Goal: Task Accomplishment & Management: Manage account settings

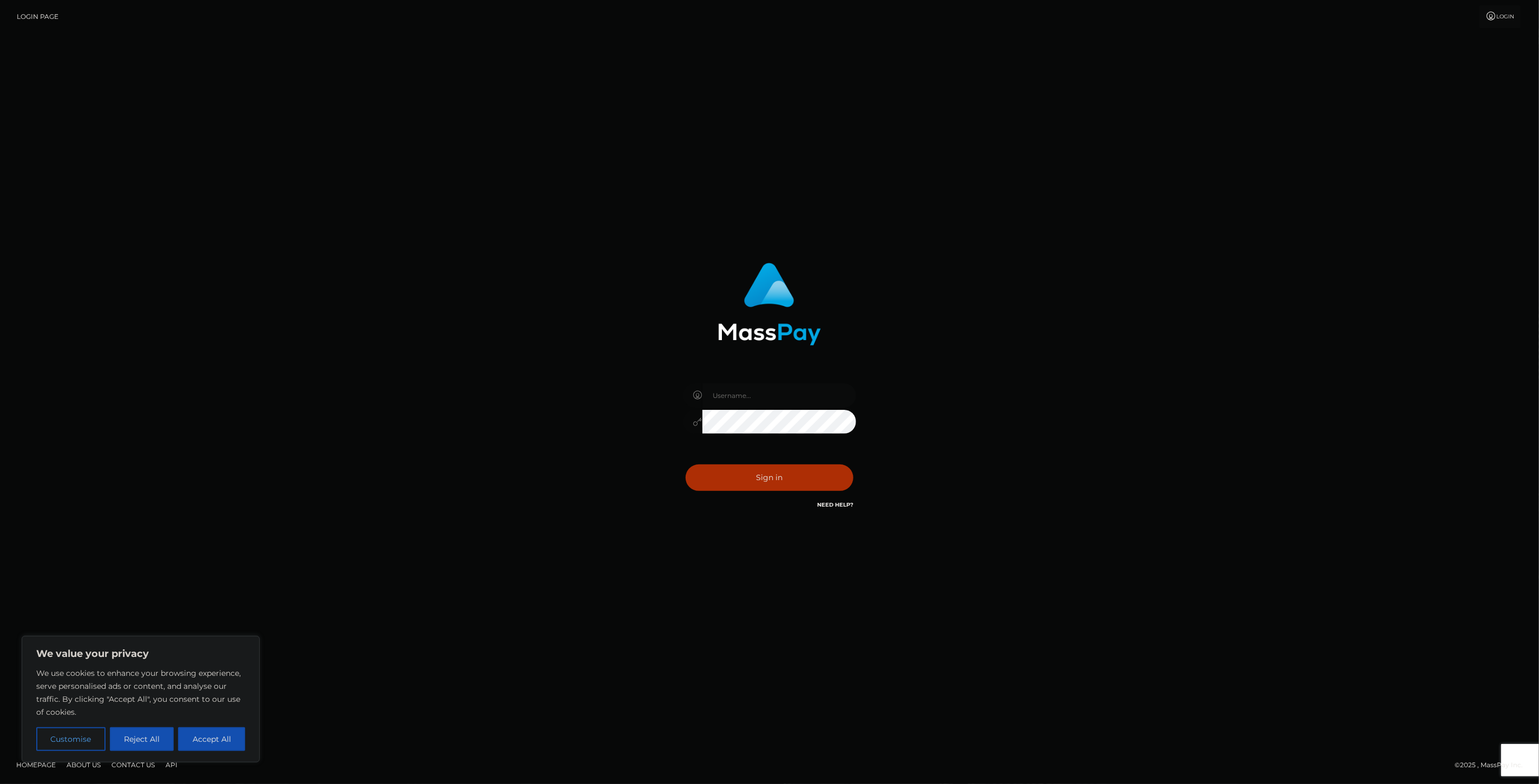
click at [784, 398] on input "text" at bounding box center [779, 395] width 154 height 24
click at [615, 385] on div "Sign in" at bounding box center [770, 392] width 617 height 275
click at [830, 401] on input "text" at bounding box center [779, 395] width 154 height 24
type input "SupportCases"
click at [772, 479] on button "Sign in" at bounding box center [770, 478] width 168 height 26
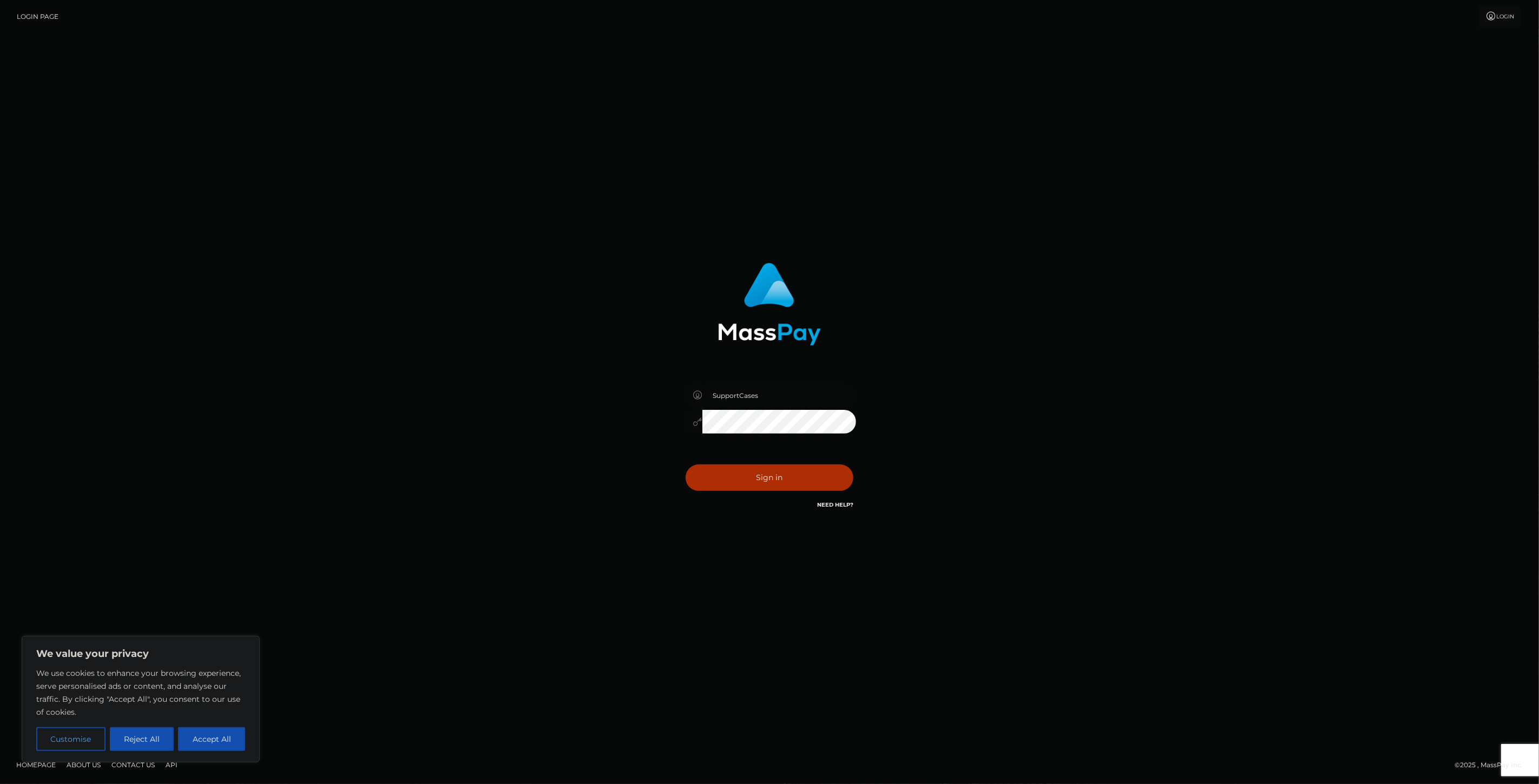
click at [138, 744] on button "Reject All" at bounding box center [142, 739] width 65 height 24
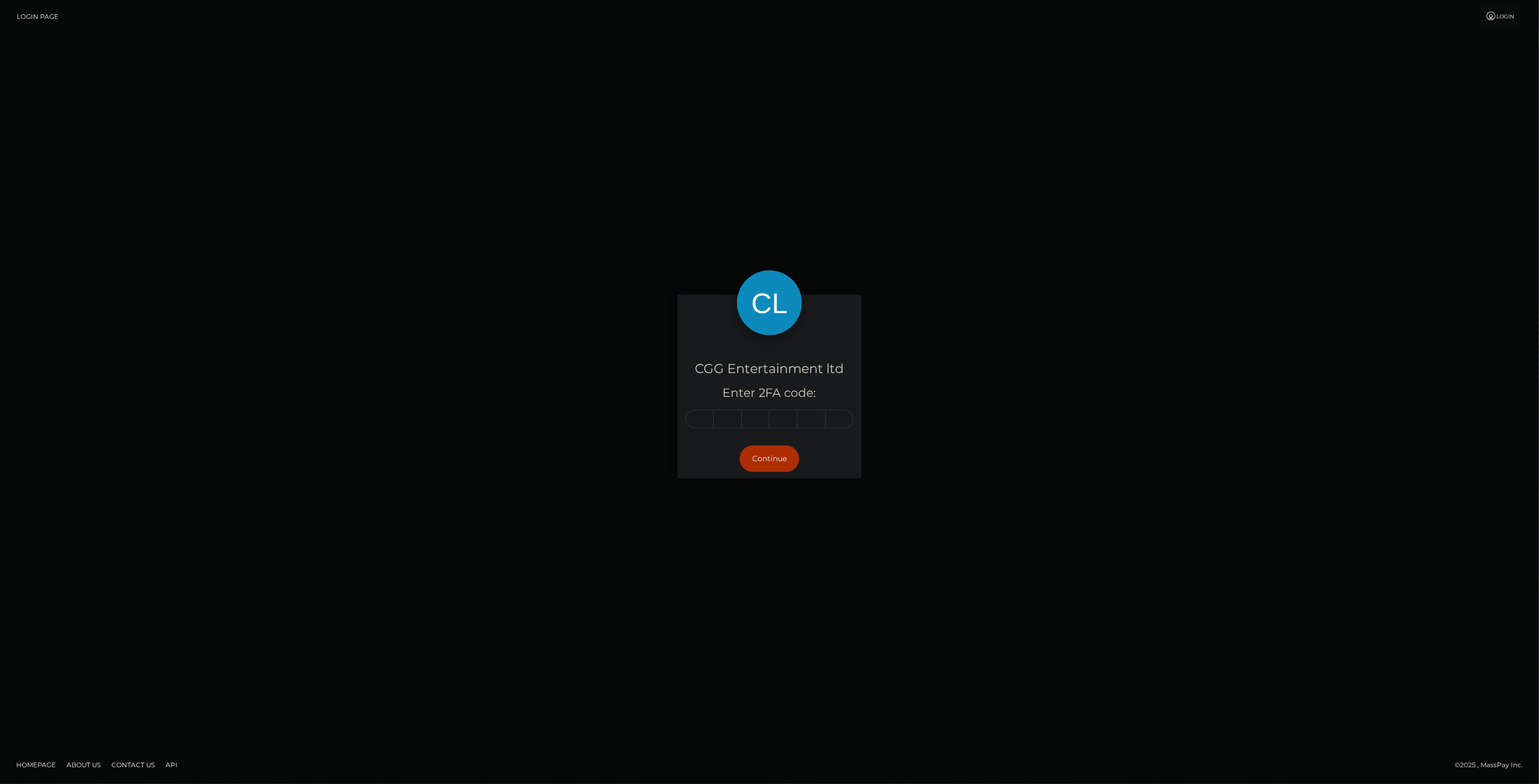
click at [708, 419] on input "text" at bounding box center [700, 419] width 28 height 19
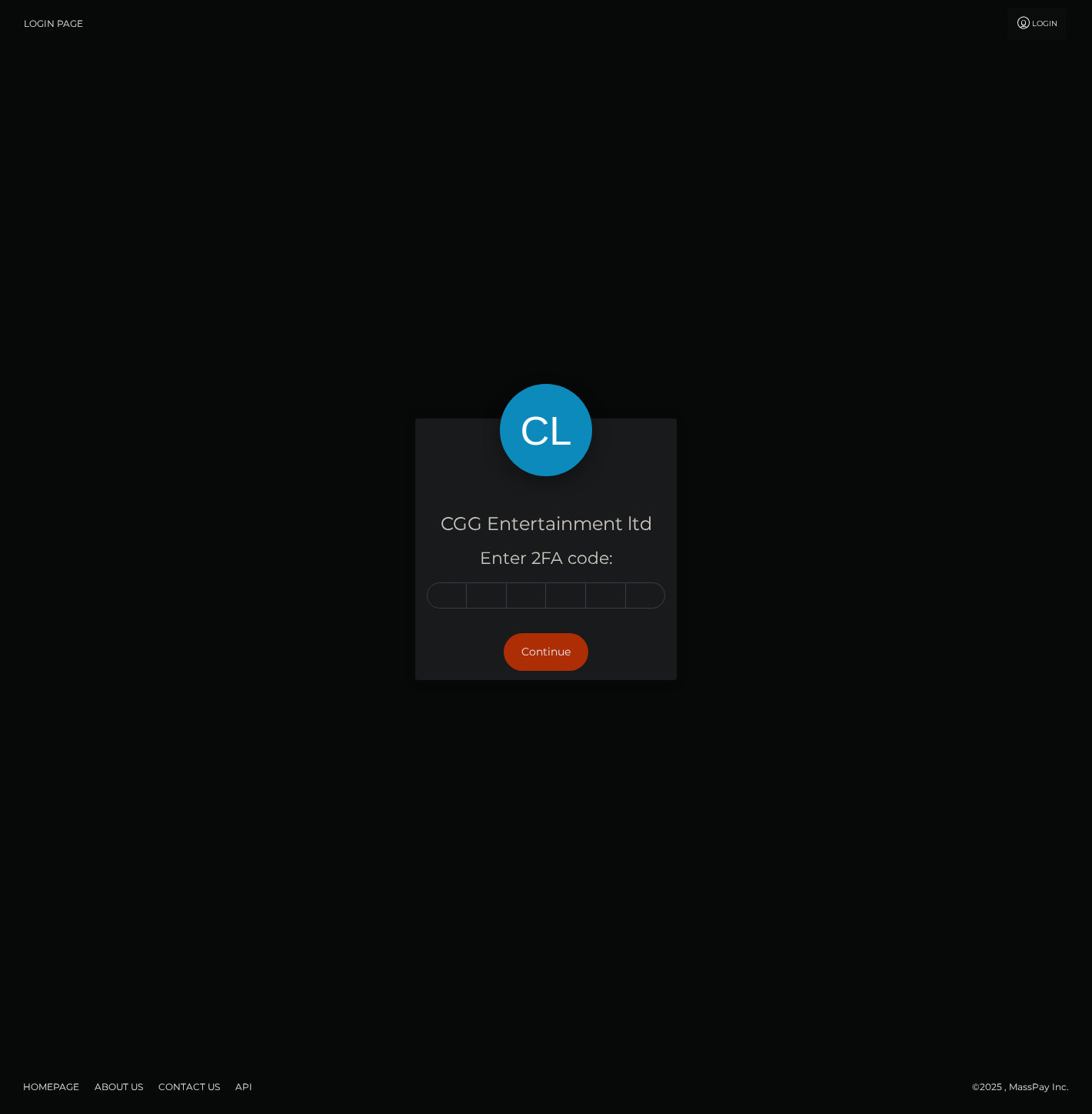
drag, startPoint x: 426, startPoint y: 602, endPoint x: 438, endPoint y: 596, distance: 13.4
click at [427, 602] on div at bounding box center [546, 595] width 239 height 26
click at [441, 594] on input "text" at bounding box center [447, 595] width 40 height 26
type input "3"
type input "6"
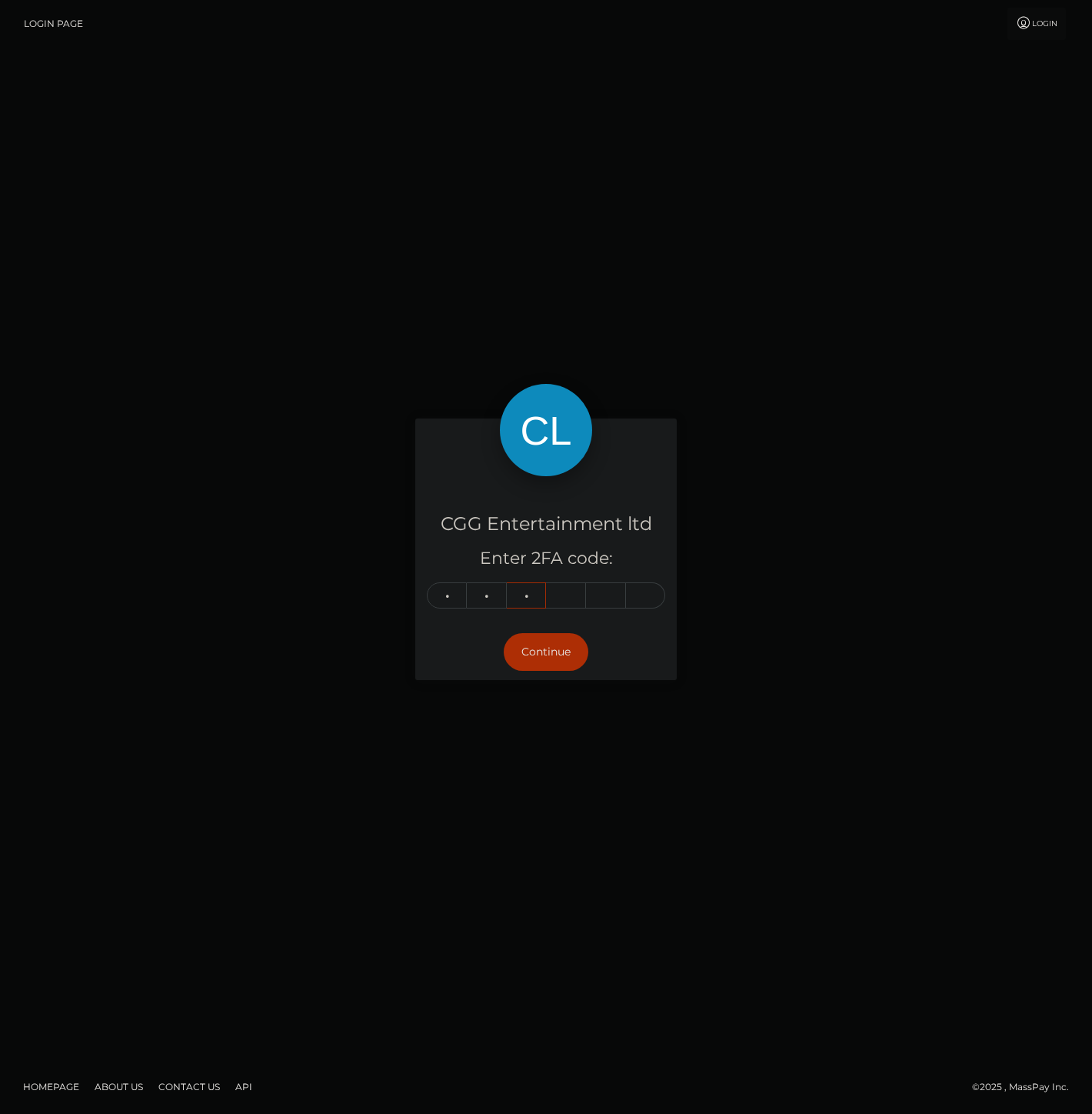
type input "6"
type input "8"
type input "7"
click at [541, 640] on button "Continue" at bounding box center [546, 651] width 85 height 37
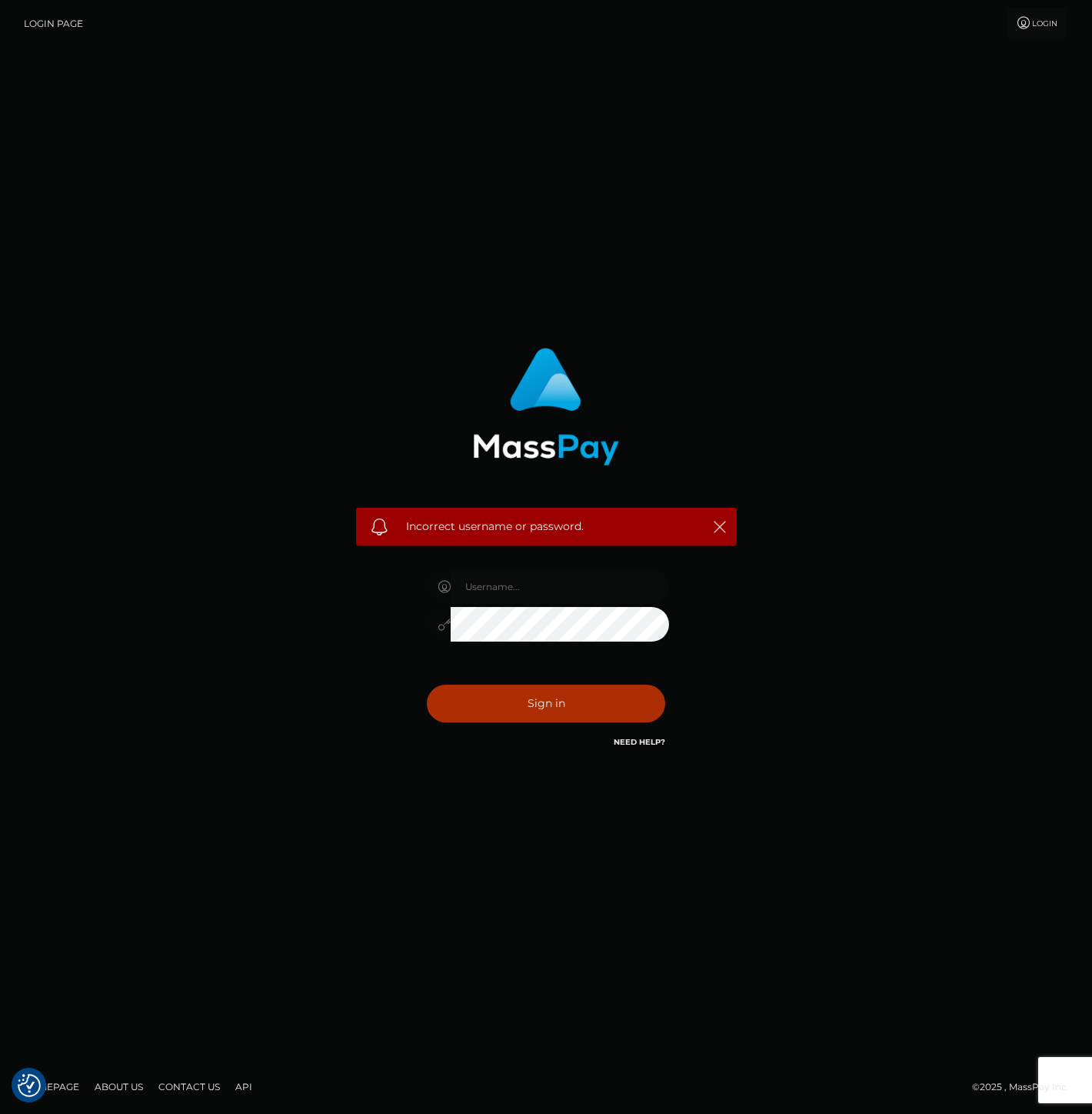
click at [567, 596] on input "text" at bounding box center [560, 586] width 218 height 35
type input "SupportCases"
click at [513, 689] on button "Sign in" at bounding box center [546, 703] width 239 height 37
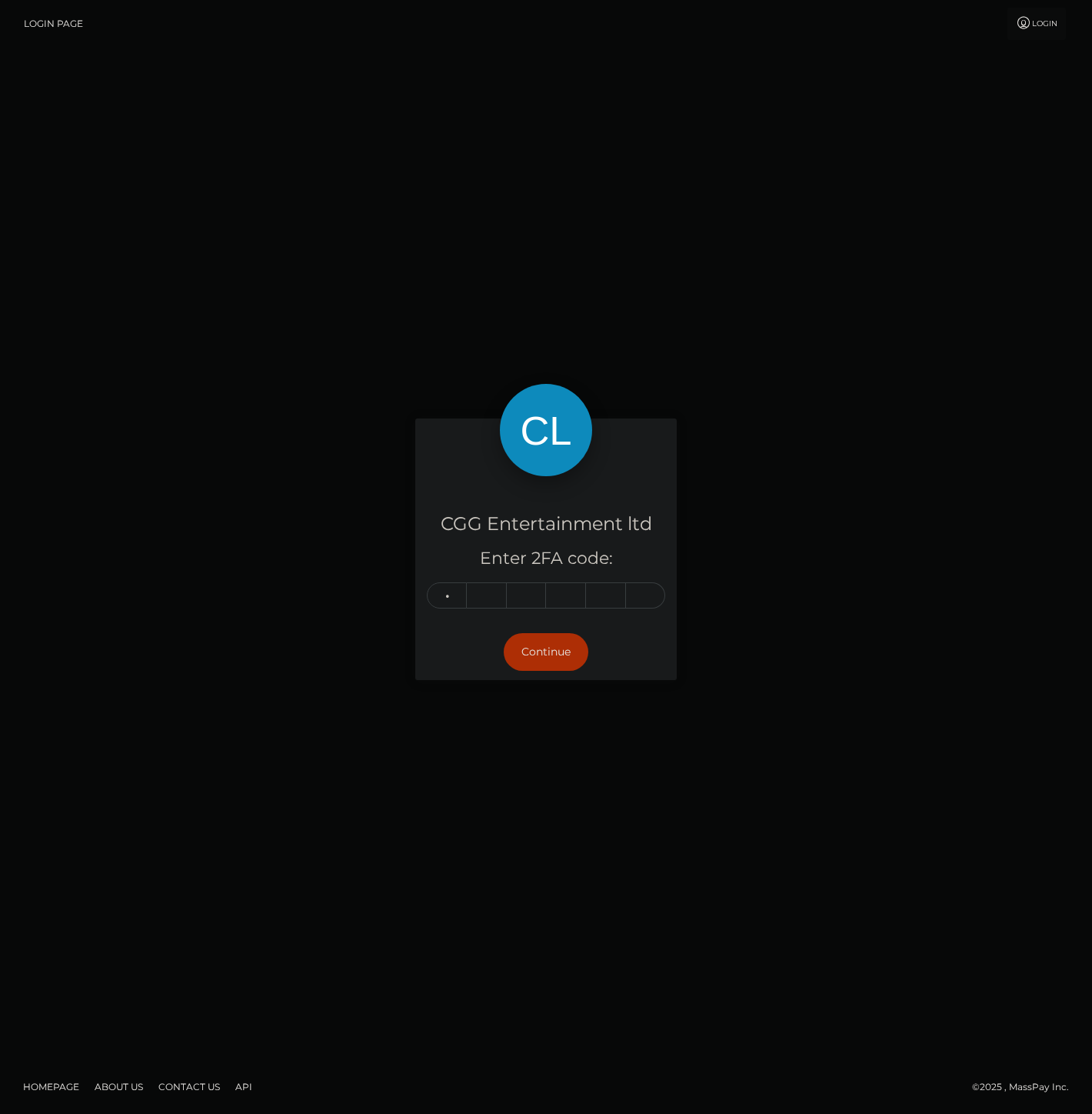
type input "3"
type input "6"
type input "0"
type input "6"
type input "8"
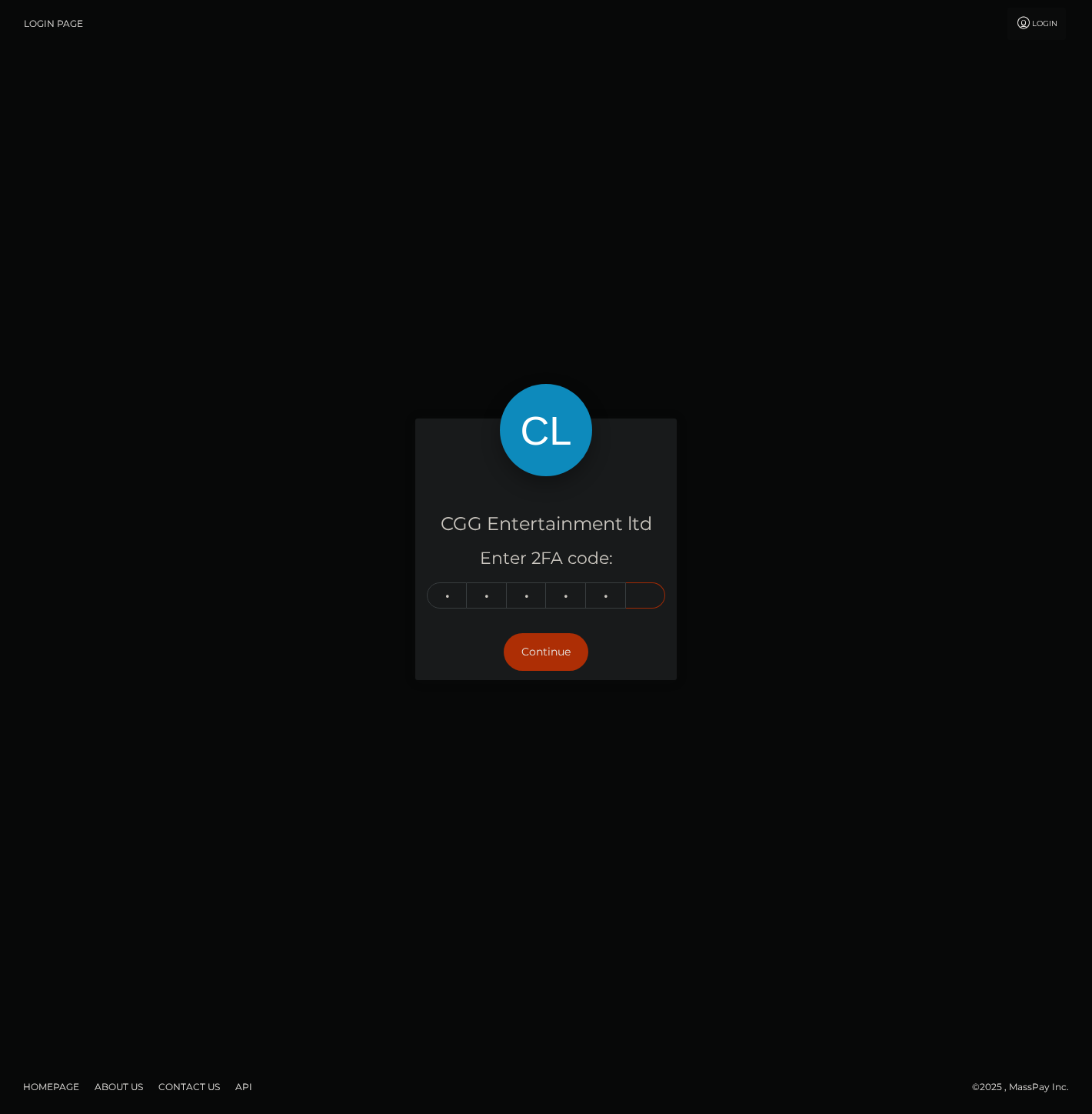
type input "7"
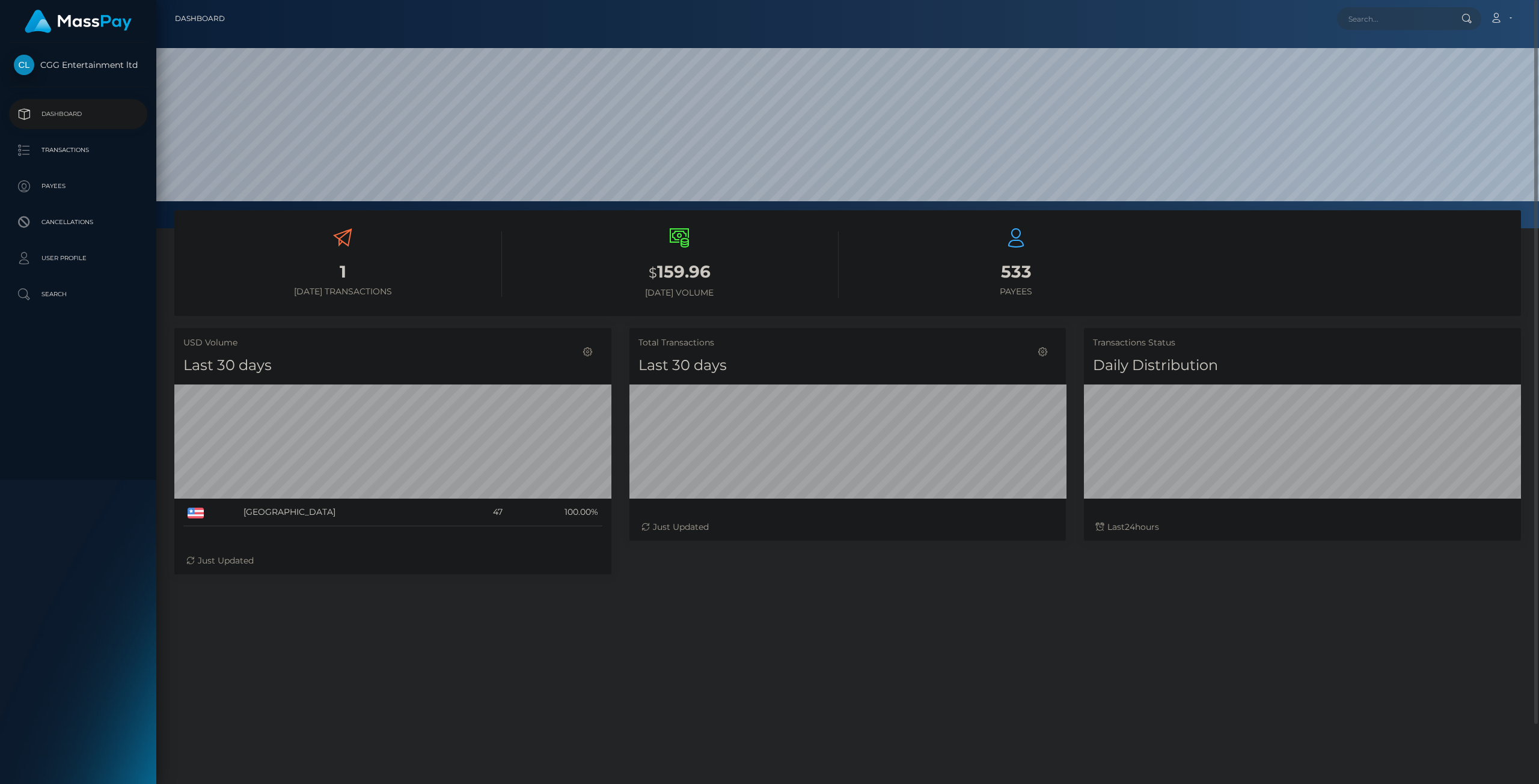
scroll to position [178, 0]
